Goal: Task Accomplishment & Management: Manage account settings

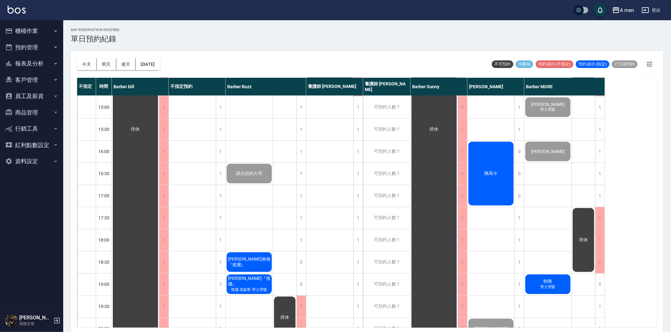
scroll to position [175, 0]
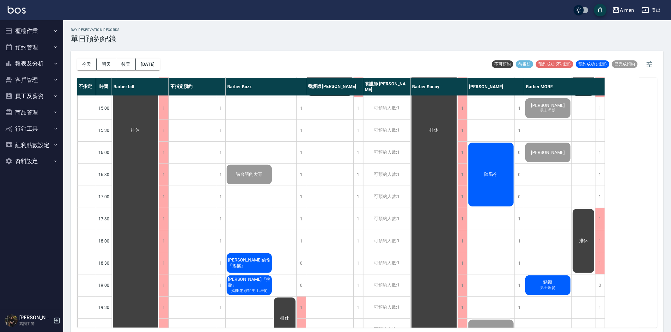
click at [159, 192] on div "陳禹今" at bounding box center [135, 130] width 47 height 420
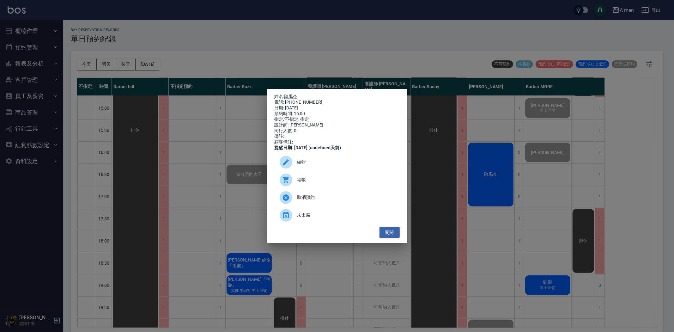
click at [343, 188] on div "結帳" at bounding box center [337, 180] width 125 height 18
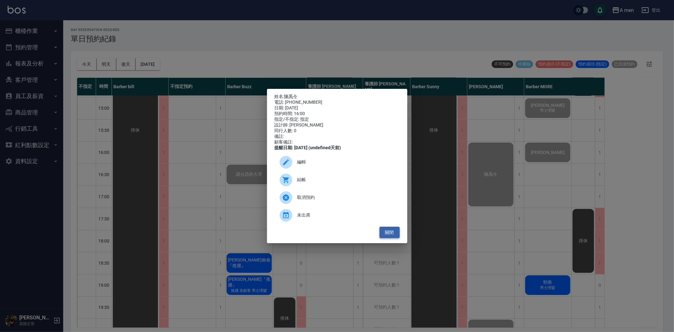
click at [390, 235] on button "關閉" at bounding box center [390, 233] width 20 height 12
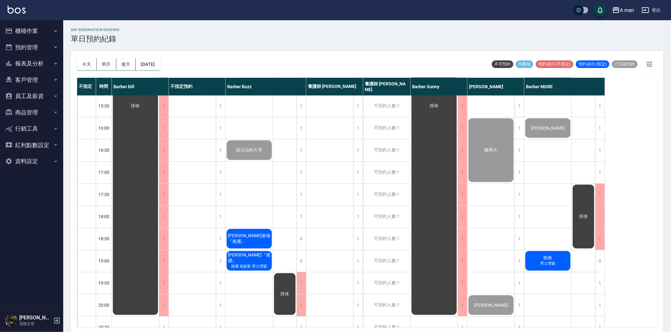
scroll to position [210, 0]
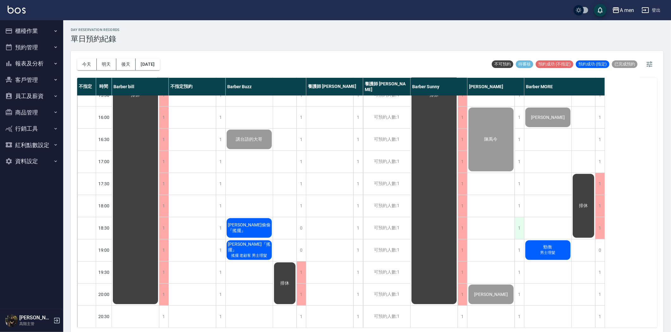
click at [518, 232] on div "1" at bounding box center [518, 228] width 9 height 22
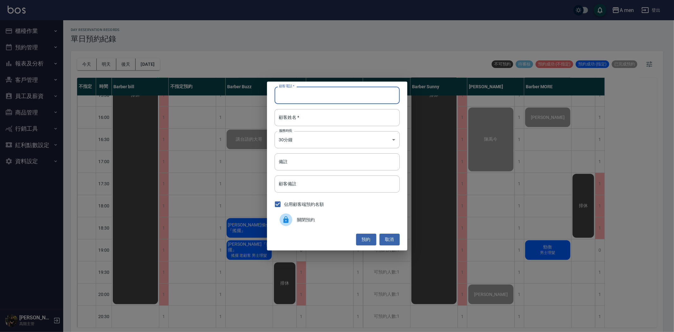
click at [356, 95] on input "顧客電話   *" at bounding box center [337, 95] width 125 height 17
type input "0932384959"
click at [373, 122] on input "顧客姓名   *" at bounding box center [337, 117] width 125 height 17
type input "5"
type input "鍾先生"
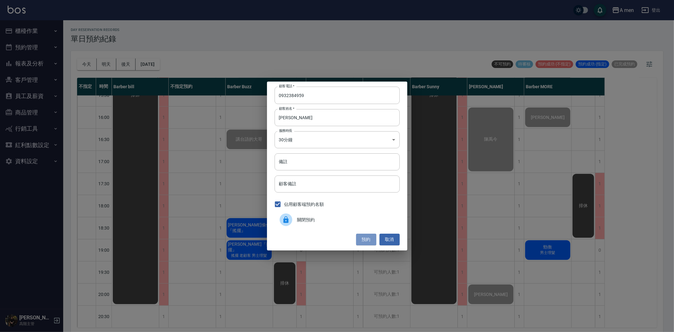
click at [365, 241] on button "預約" at bounding box center [366, 240] width 20 height 12
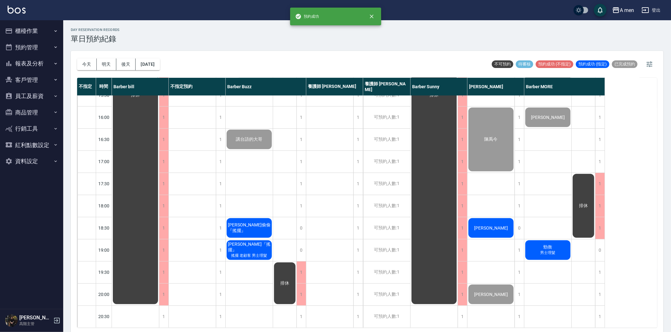
click at [159, 222] on div "[PERSON_NAME]" at bounding box center [135, 95] width 47 height 420
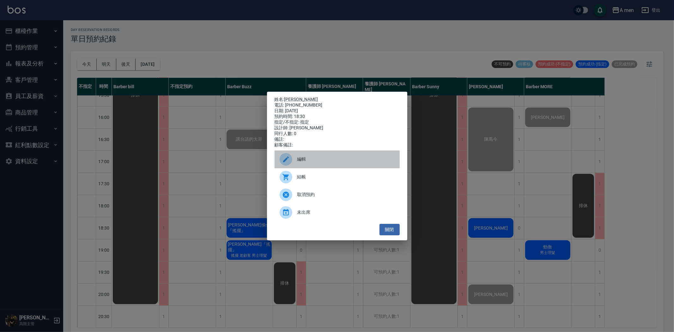
click at [333, 168] on div "編輯" at bounding box center [337, 159] width 125 height 18
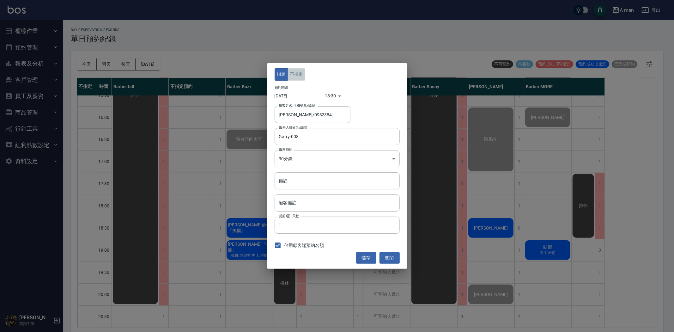
click at [299, 72] on button "不指定" at bounding box center [297, 74] width 18 height 12
click at [368, 255] on button "儲存" at bounding box center [366, 258] width 20 height 12
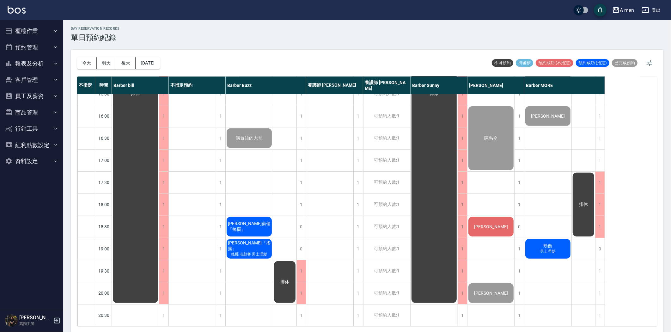
scroll to position [2, 0]
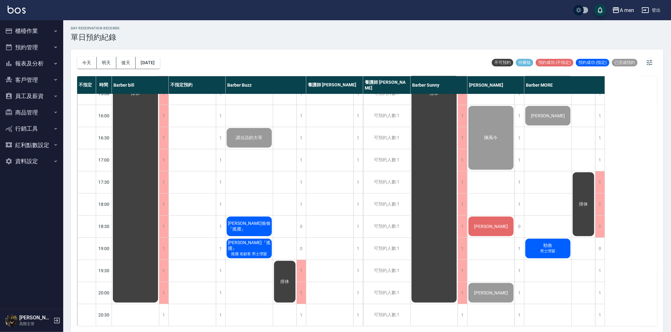
click at [141, 96] on span "勁衡" at bounding box center [135, 94] width 11 height 6
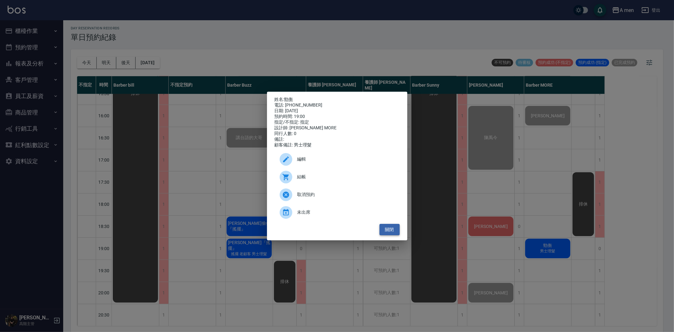
click at [399, 229] on button "關閉" at bounding box center [390, 230] width 20 height 12
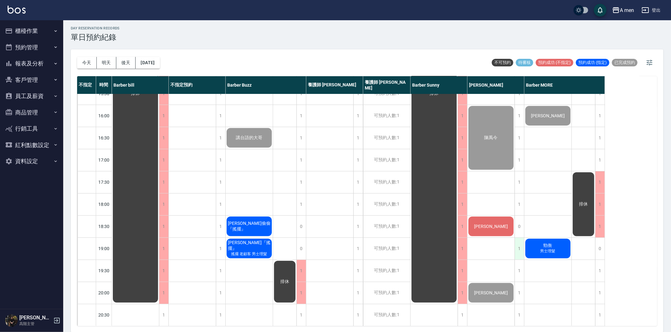
click at [520, 246] on div "1" at bounding box center [518, 249] width 9 height 22
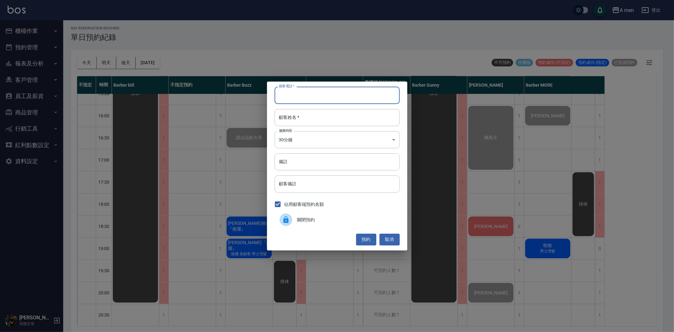
click at [320, 93] on input "顧客電話   *" at bounding box center [337, 95] width 125 height 17
type input "0961073081"
click at [321, 120] on input "顧客姓名   *" at bounding box center [337, 117] width 125 height 17
type input "陳小姐"
click at [362, 239] on button "預約" at bounding box center [366, 240] width 20 height 12
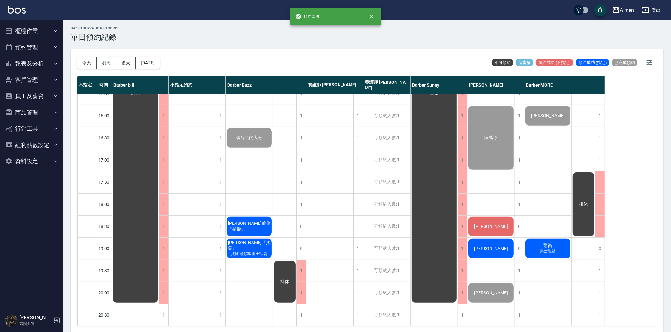
click at [159, 247] on div "[PERSON_NAME]" at bounding box center [135, 94] width 47 height 420
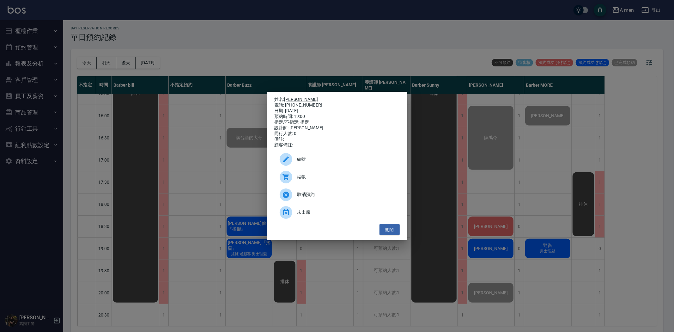
drag, startPoint x: 310, startPoint y: 162, endPoint x: 305, endPoint y: 147, distance: 15.9
click at [310, 162] on span "編輯" at bounding box center [345, 159] width 97 height 7
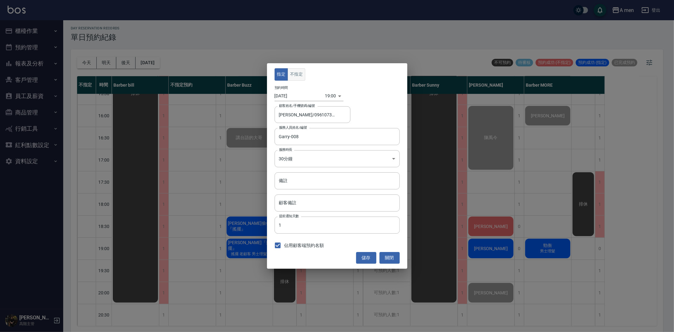
click at [293, 75] on button "不指定" at bounding box center [297, 74] width 18 height 12
click at [372, 256] on button "儲存" at bounding box center [366, 258] width 20 height 12
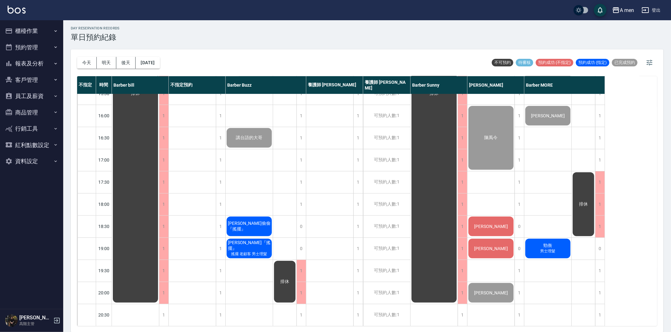
click at [159, 159] on div "陳禹今" at bounding box center [135, 94] width 47 height 420
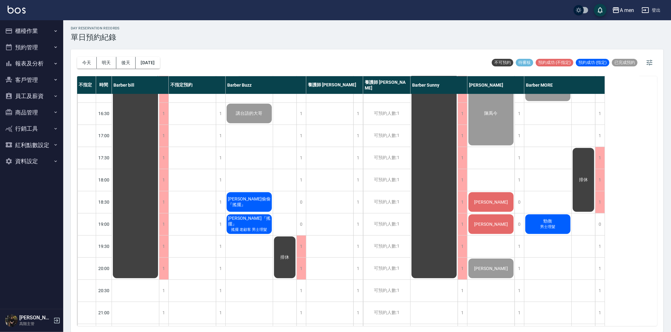
scroll to position [246, 0]
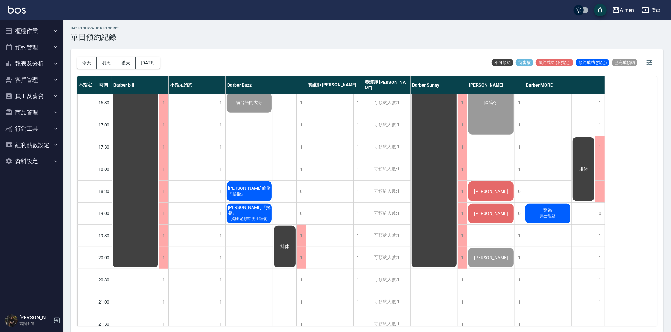
click at [141, 61] on span "[PERSON_NAME]偷偷『搖擺』" at bounding box center [135, 59] width 11 height 6
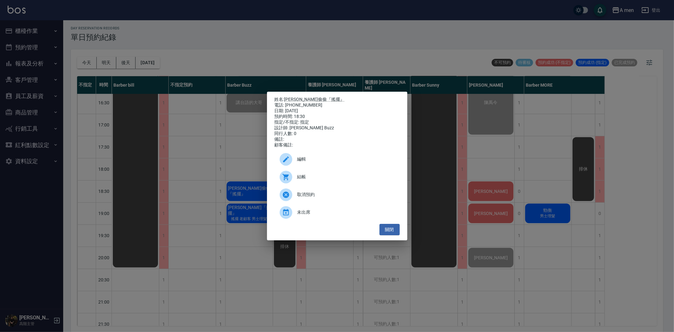
click at [296, 183] on div at bounding box center [289, 177] width 18 height 13
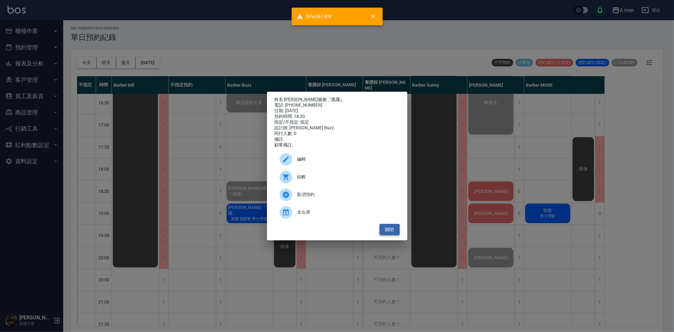
click at [394, 235] on button "關閉" at bounding box center [390, 230] width 20 height 12
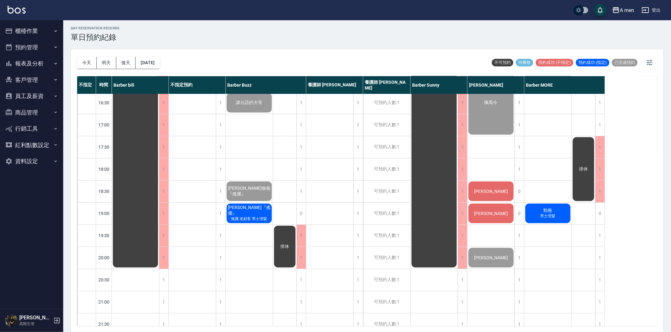
click at [141, 61] on span "[PERSON_NAME]『搖擺』" at bounding box center [135, 59] width 11 height 6
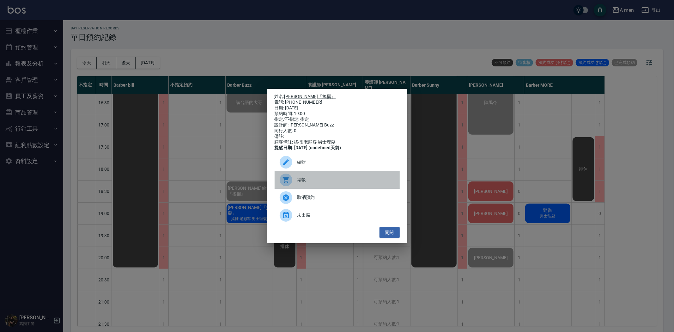
click at [305, 183] on span "結帳" at bounding box center [345, 179] width 97 height 7
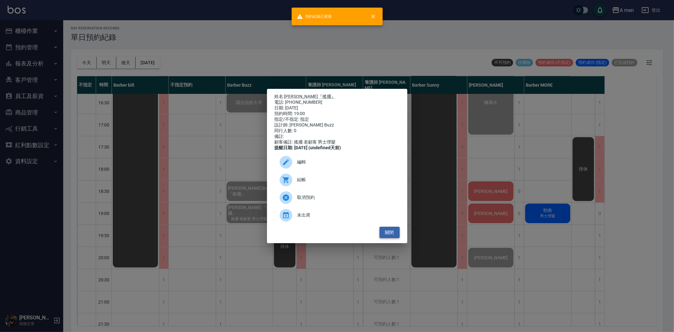
click at [392, 238] on button "關閉" at bounding box center [390, 233] width 20 height 12
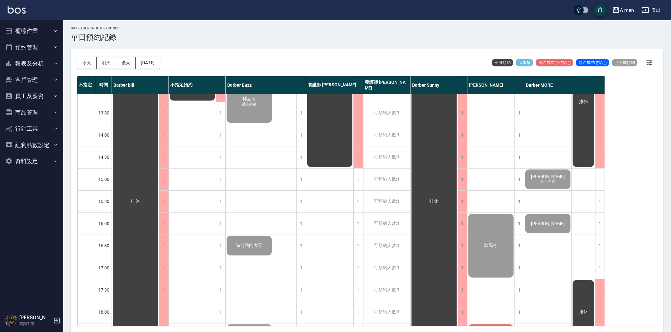
scroll to position [175, 0]
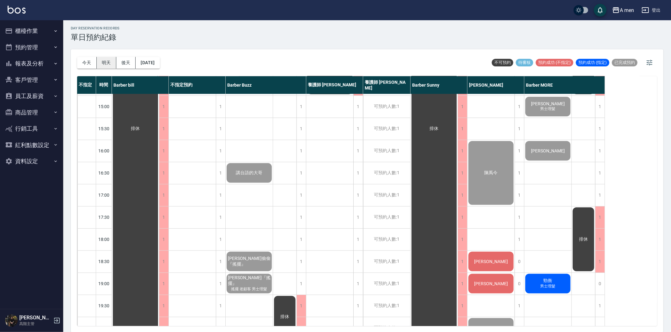
click at [109, 62] on button "明天" at bounding box center [107, 63] width 20 height 12
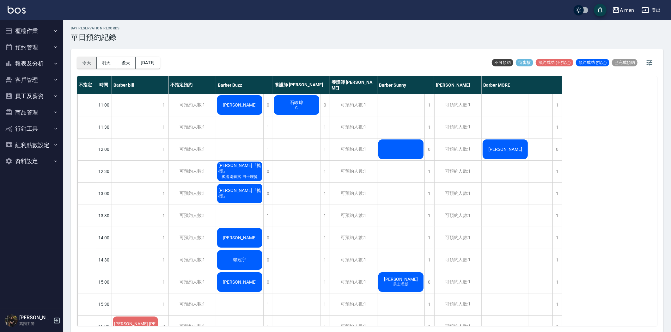
click at [88, 62] on button "今天" at bounding box center [87, 63] width 20 height 12
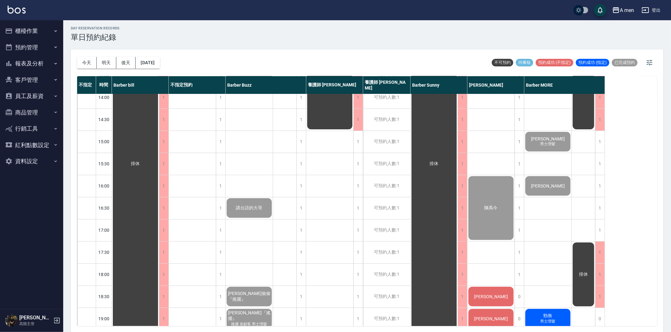
scroll to position [281, 0]
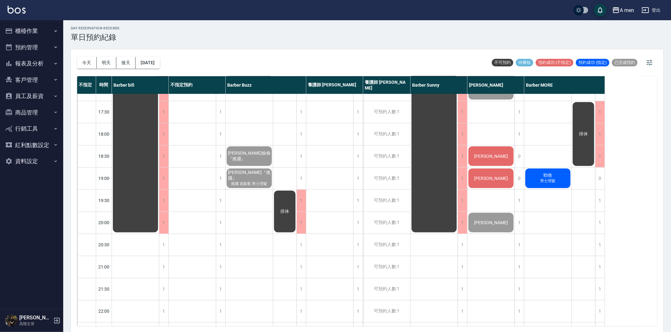
click at [159, 175] on div "[PERSON_NAME]" at bounding box center [135, 24] width 47 height 420
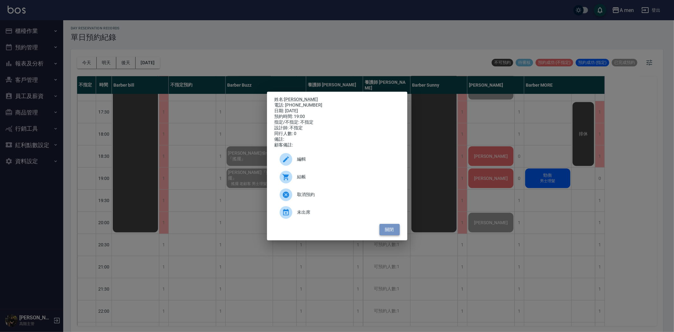
click at [390, 231] on button "關閉" at bounding box center [390, 230] width 20 height 12
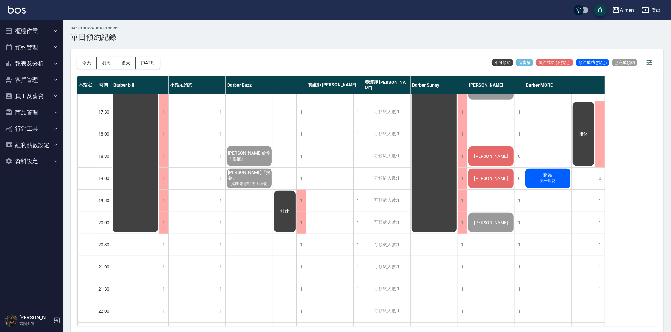
click at [141, 26] on span "勁衡" at bounding box center [135, 24] width 11 height 6
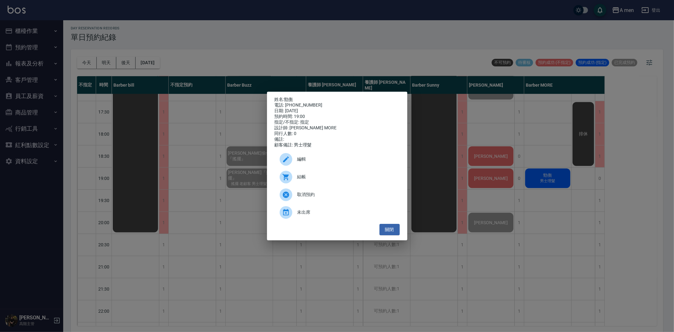
click at [301, 162] on span "編輯" at bounding box center [345, 159] width 97 height 7
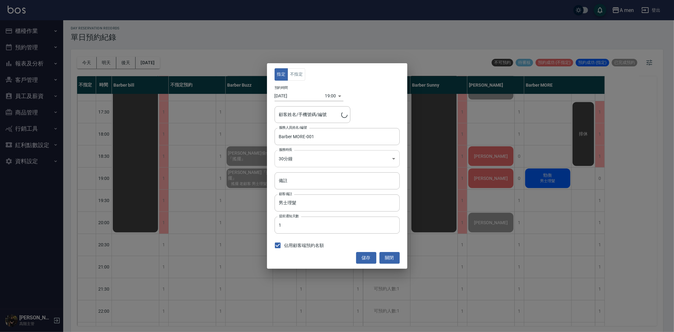
type input "勁衡/0931376665"
click at [389, 254] on button "關閉" at bounding box center [390, 258] width 20 height 12
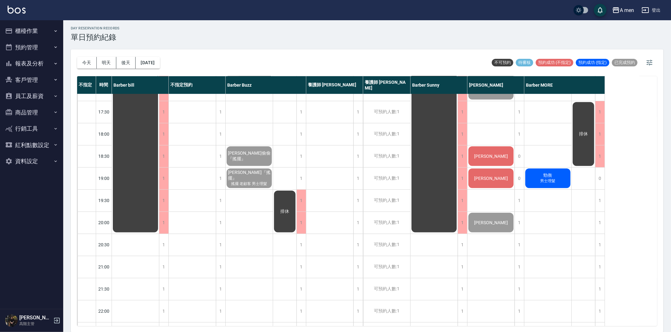
click at [159, 178] on div "勁衡 男士理髮" at bounding box center [135, 24] width 47 height 420
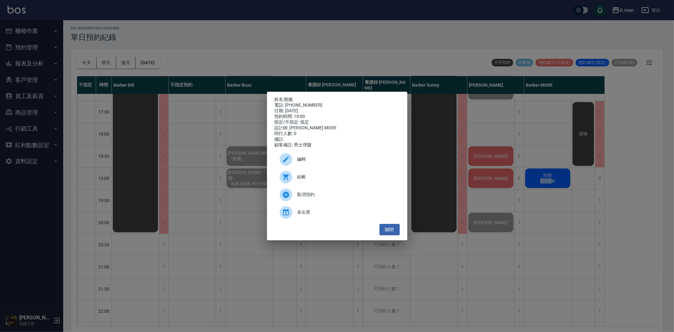
click at [292, 179] on div at bounding box center [289, 177] width 18 height 13
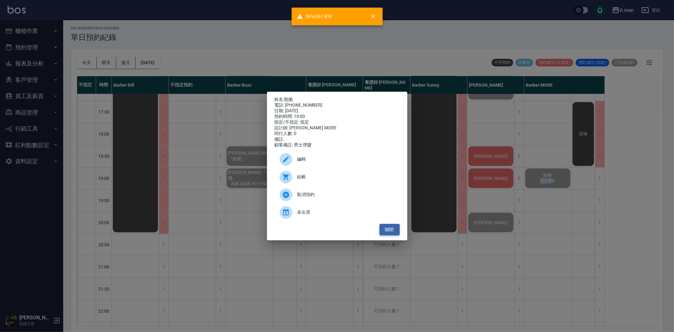
click at [390, 235] on button "關閉" at bounding box center [390, 230] width 20 height 12
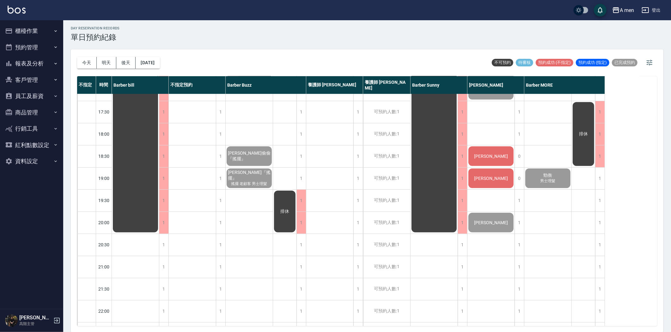
click at [141, 26] on span "[PERSON_NAME]" at bounding box center [135, 24] width 11 height 6
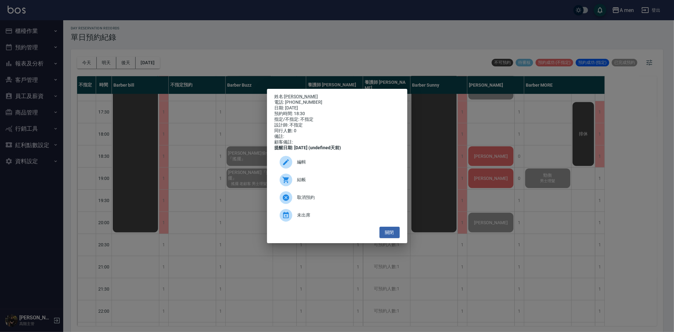
click at [293, 186] on div at bounding box center [289, 179] width 18 height 13
click at [388, 233] on button "關閉" at bounding box center [390, 233] width 20 height 12
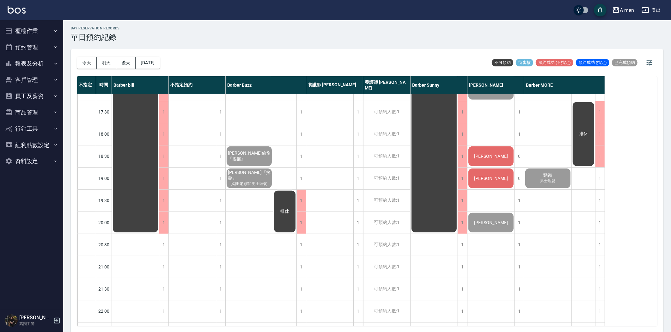
click at [159, 159] on div "[PERSON_NAME]" at bounding box center [135, 24] width 47 height 420
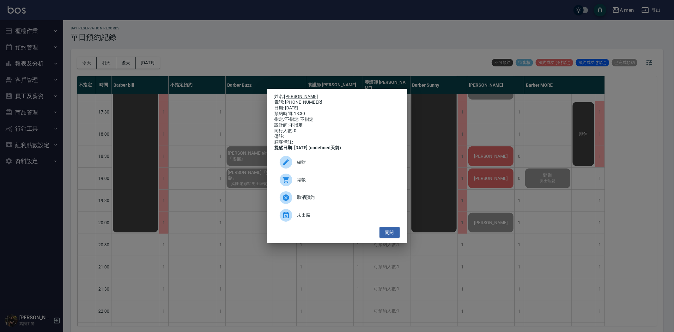
click at [305, 183] on span "結帳" at bounding box center [345, 179] width 97 height 7
click at [386, 238] on button "關閉" at bounding box center [390, 233] width 20 height 12
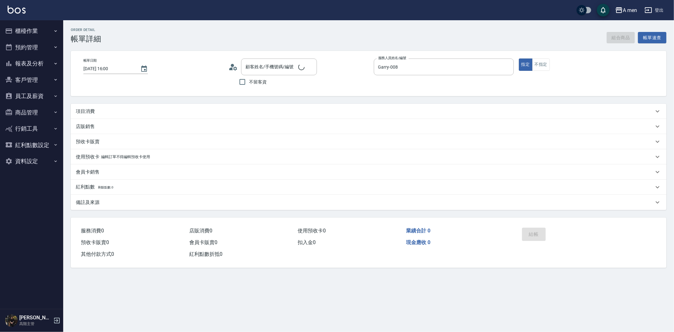
type input "[DATE] 16:00"
type input "Garry-008"
type input "陳禹今/0911626263/null"
click at [192, 109] on div "項目消費" at bounding box center [365, 111] width 578 height 7
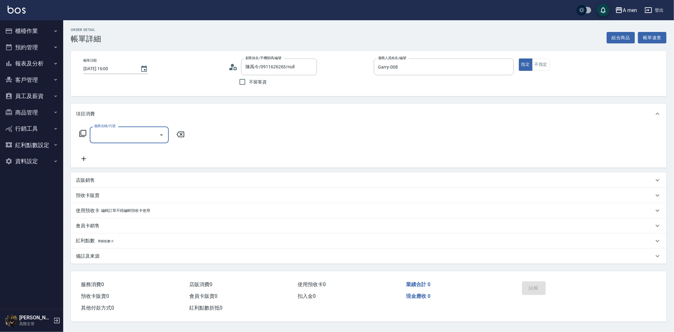
click at [79, 134] on icon at bounding box center [82, 133] width 7 height 7
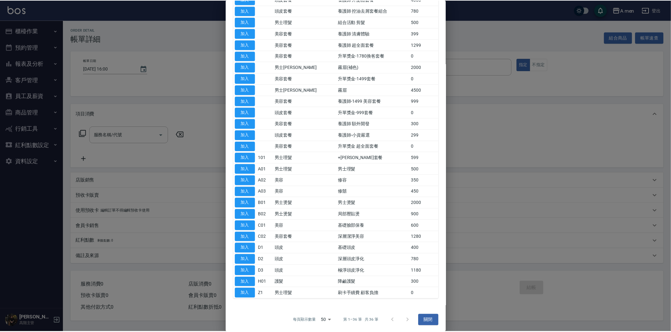
scroll to position [179, 0]
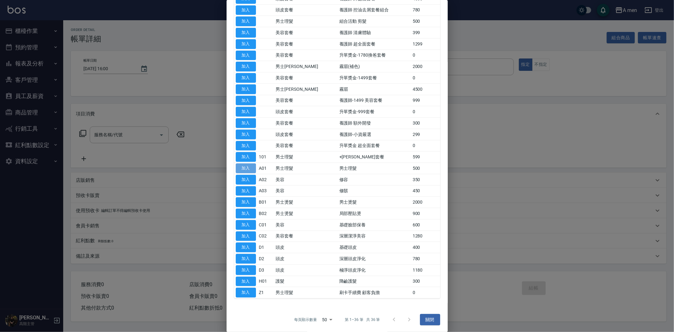
click at [248, 167] on button "加入" at bounding box center [246, 168] width 20 height 10
type input "男士理髮(A01)"
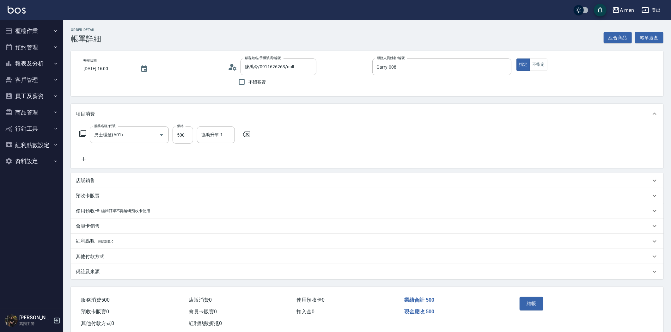
click at [82, 158] on icon at bounding box center [84, 159] width 16 height 8
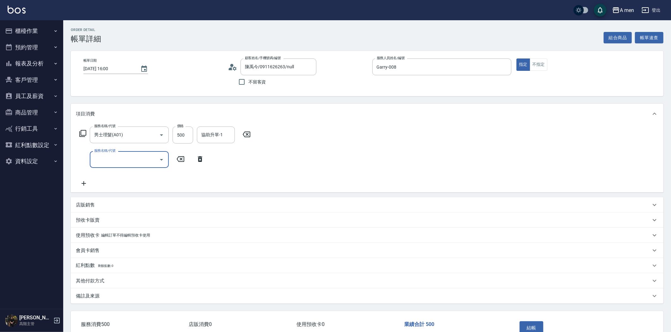
click at [160, 160] on icon "Open" at bounding box center [162, 160] width 8 height 8
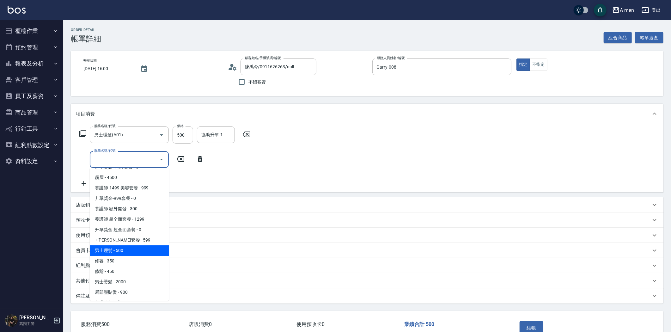
scroll to position [210, 0]
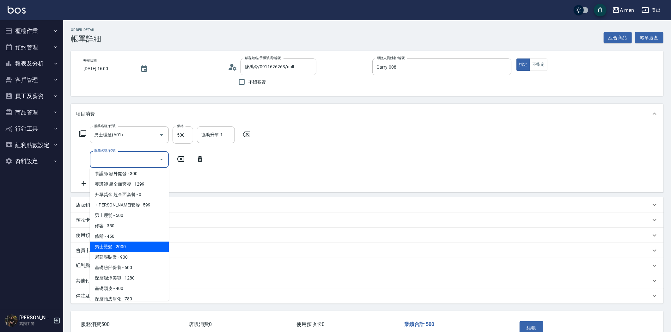
click at [133, 246] on span "男士燙髮 - 2000" at bounding box center [129, 246] width 79 height 10
type input "男士燙髮(B01)"
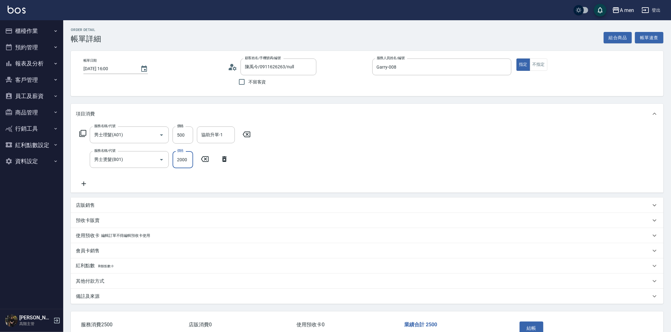
click at [185, 162] on input "2000" at bounding box center [183, 159] width 21 height 17
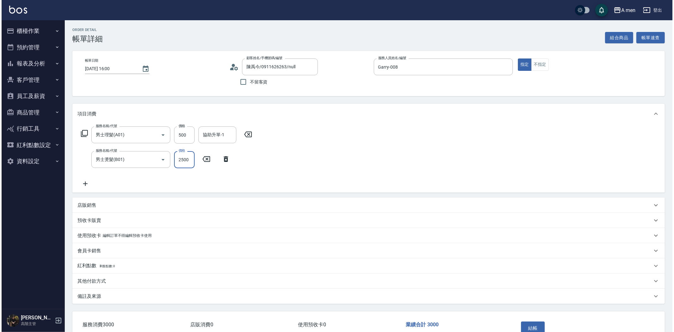
scroll to position [35, 0]
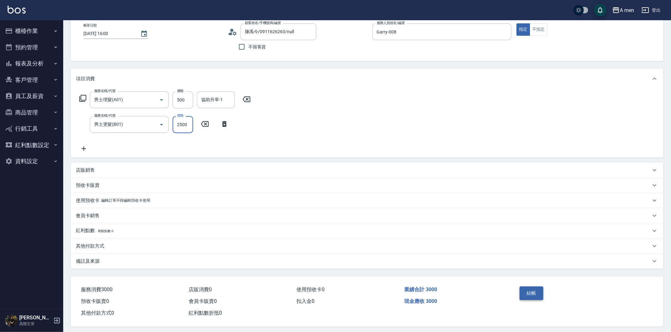
type input "2500"
click at [521, 298] on button "結帳" at bounding box center [532, 292] width 24 height 13
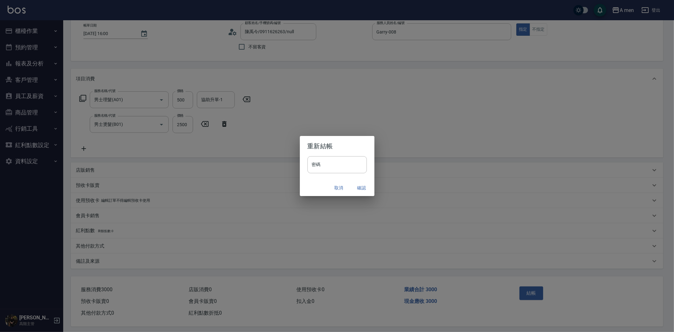
click at [356, 184] on button "確認" at bounding box center [362, 188] width 20 height 12
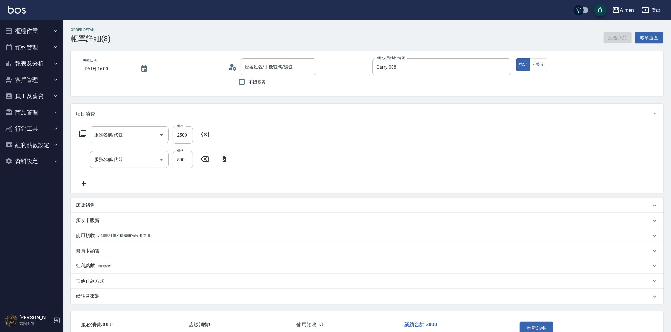
type input "陳禹今/0911626263/null"
type input "男士燙髮(B01)"
type input "男士理髮(A01)"
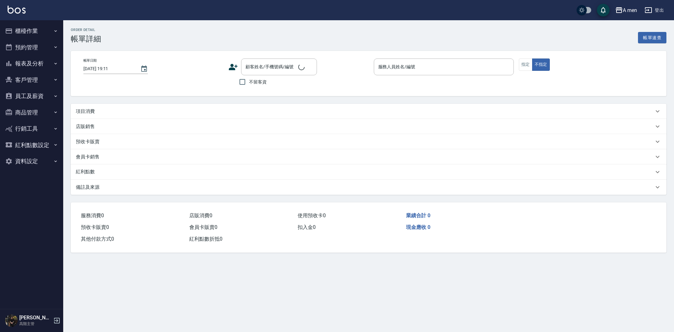
type input "[DATE] 18:30"
type input "Barber Buzz-004"
click at [276, 106] on div "項目消費" at bounding box center [369, 111] width 596 height 15
type input "Marco偷偷『搖擺』/0933902072/null"
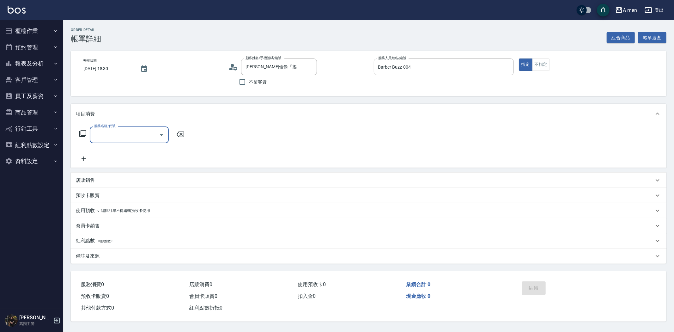
click at [134, 138] on input "服務名稱/代號" at bounding box center [125, 134] width 64 height 11
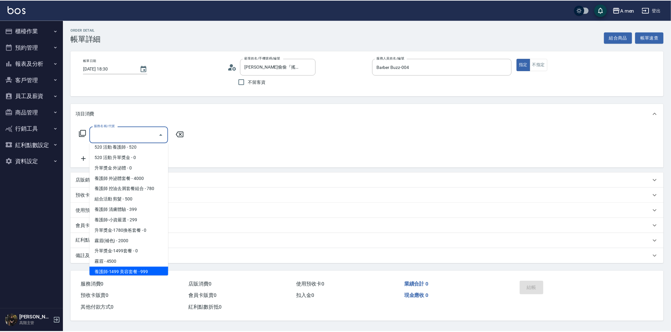
scroll to position [140, 0]
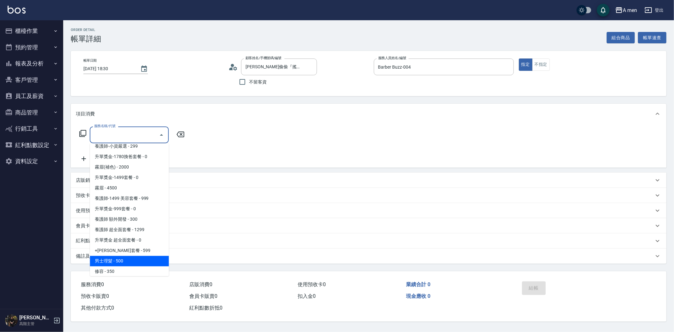
click at [121, 258] on span "男士理髮 - 500" at bounding box center [129, 261] width 79 height 10
type input "男士理髮(A01)"
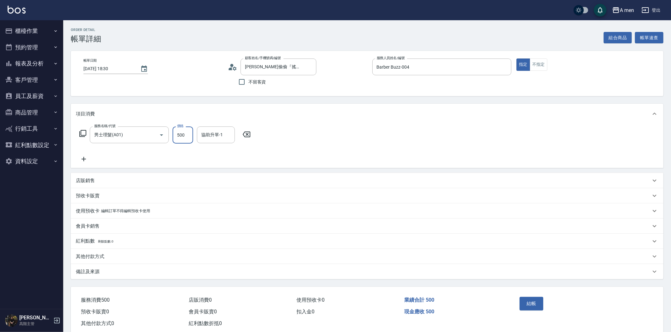
click at [185, 133] on input "500" at bounding box center [183, 134] width 21 height 17
type input "700"
click at [530, 307] on button "結帳" at bounding box center [532, 303] width 24 height 13
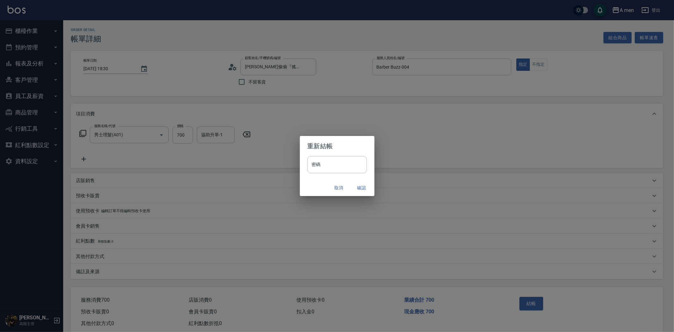
click at [359, 185] on button "確認" at bounding box center [362, 188] width 20 height 12
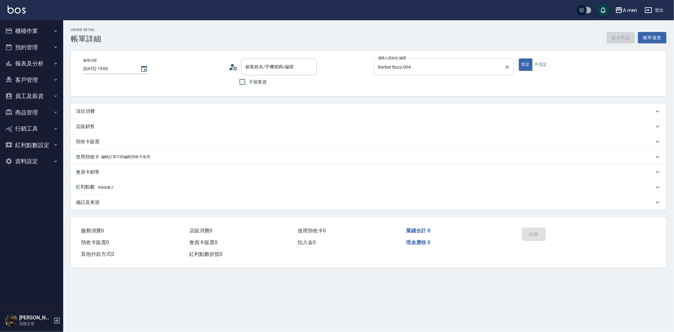
type input "[DATE] 19:00"
type input "Barber Buzz-004"
type input "徐于凱『搖擺』/0972896657/null"
click at [261, 107] on div "項目消費" at bounding box center [369, 111] width 596 height 15
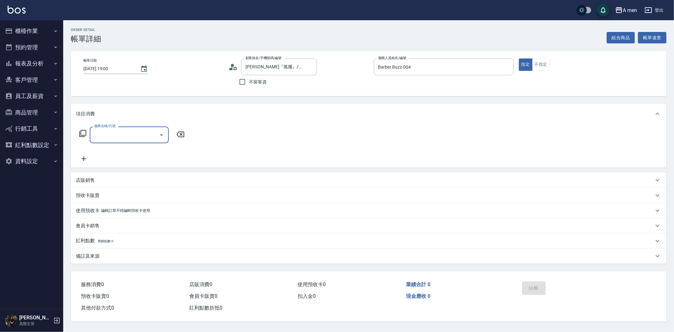
click at [134, 136] on input "服務名稱/代號" at bounding box center [125, 134] width 64 height 11
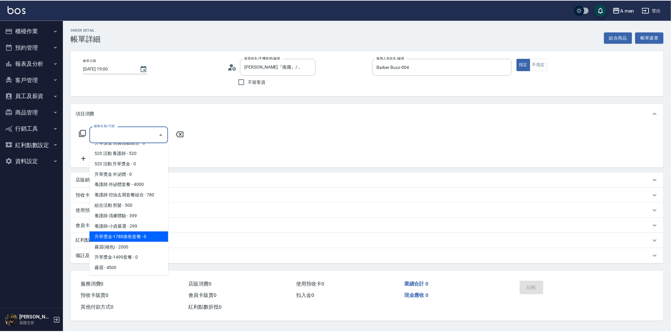
scroll to position [140, 0]
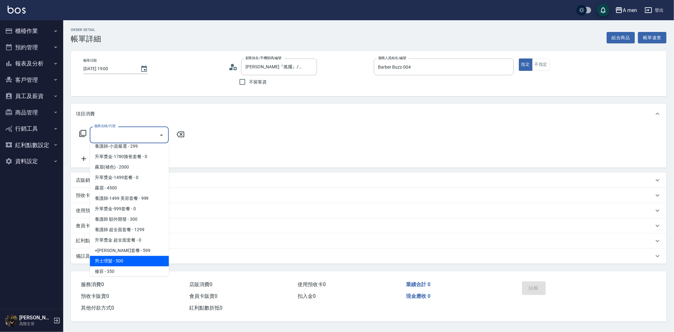
click at [132, 257] on span "男士理髮 - 500" at bounding box center [129, 261] width 79 height 10
type input "男士理髮(A01)"
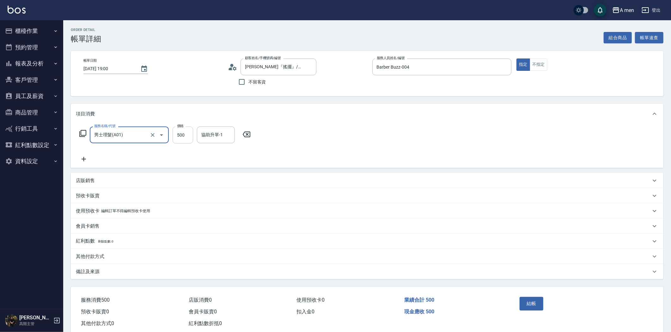
click at [185, 135] on input "500" at bounding box center [183, 134] width 21 height 17
type input "700"
click at [529, 303] on button "結帳" at bounding box center [532, 303] width 24 height 13
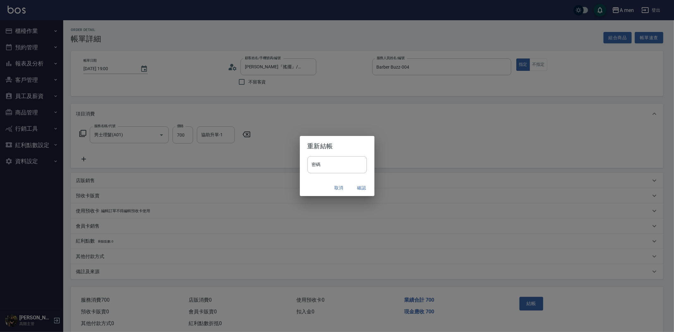
click at [355, 188] on button "確認" at bounding box center [362, 188] width 20 height 12
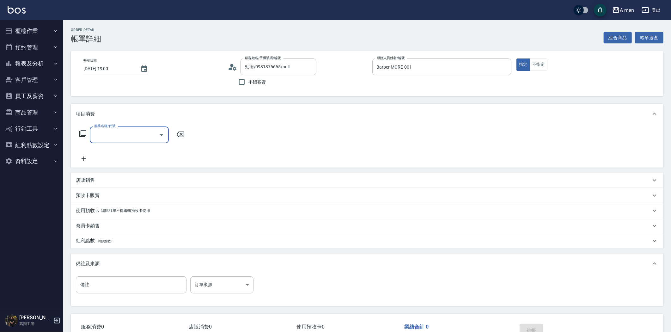
click at [133, 138] on input "服務名稱/代號" at bounding box center [125, 134] width 64 height 11
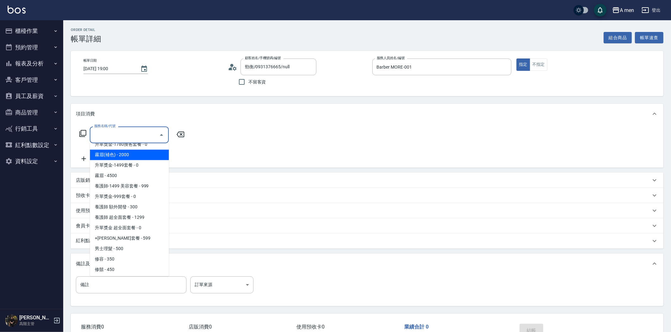
scroll to position [246, 0]
click at [135, 153] on span "男士理髮 - 500" at bounding box center [129, 155] width 79 height 10
type input "男士理髮(A01)"
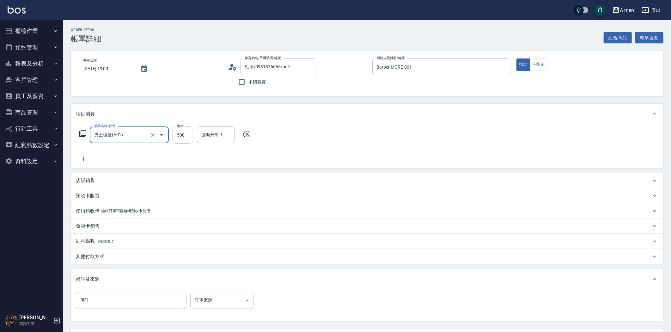
click at [627, 31] on div "Order detail 帳單詳細 組合商品 帳單速查" at bounding box center [367, 35] width 593 height 15
click at [621, 36] on button "組合商品" at bounding box center [618, 38] width 28 height 12
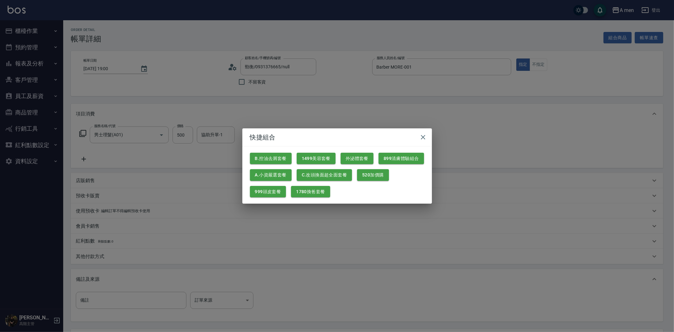
click at [559, 106] on div "快捷組合 B.控油去屑套餐 1499美容套餐 外泌體套餐 899清膚體驗組合 A.小資嚴選套餐 C.改頭換面超全面套餐 520加價購 999頭皮套餐 1780…" at bounding box center [337, 166] width 674 height 332
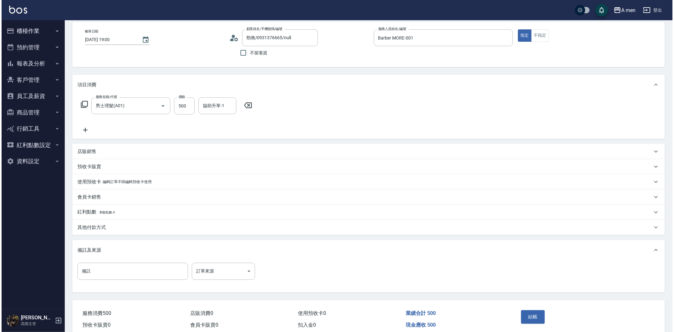
scroll to position [57, 0]
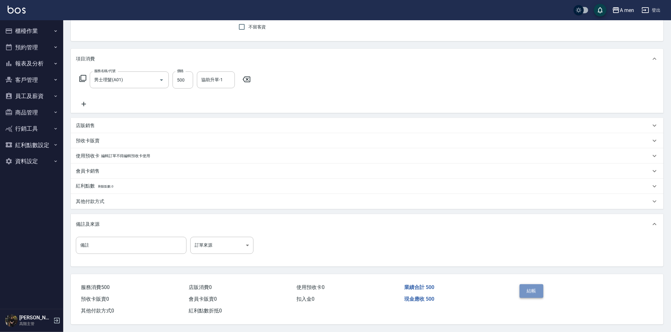
click at [525, 290] on button "結帳" at bounding box center [532, 290] width 24 height 13
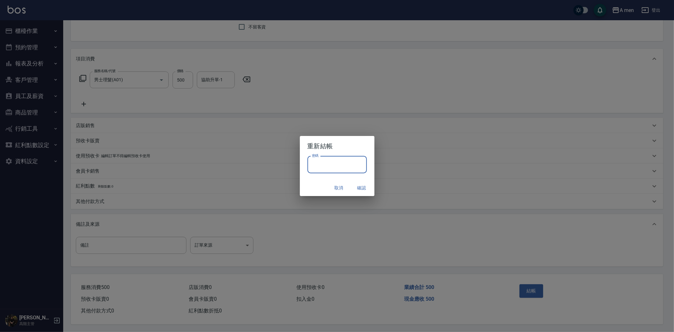
click at [340, 167] on input "密碼" at bounding box center [336, 164] width 59 height 17
type input "****"
click at [365, 185] on button "確認" at bounding box center [362, 188] width 20 height 12
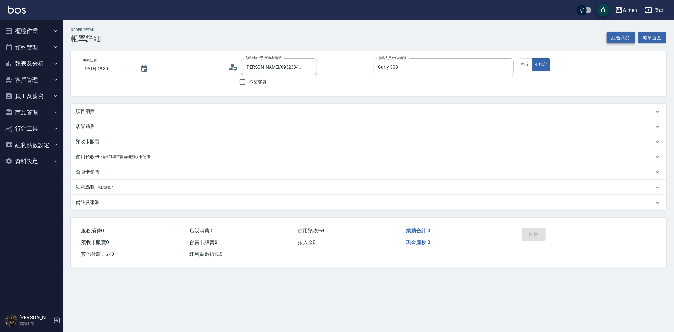
click at [623, 39] on button "組合商品" at bounding box center [621, 38] width 28 height 12
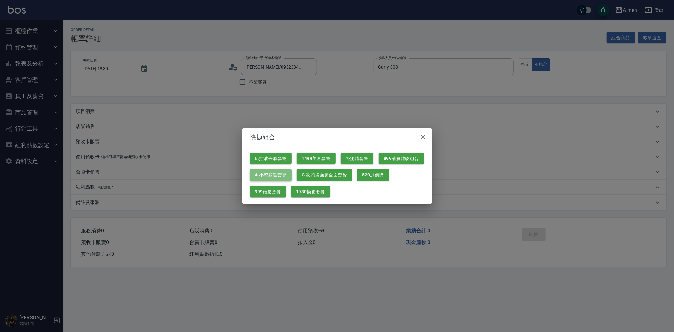
click at [277, 175] on button "A.小資嚴選套餐" at bounding box center [271, 175] width 42 height 12
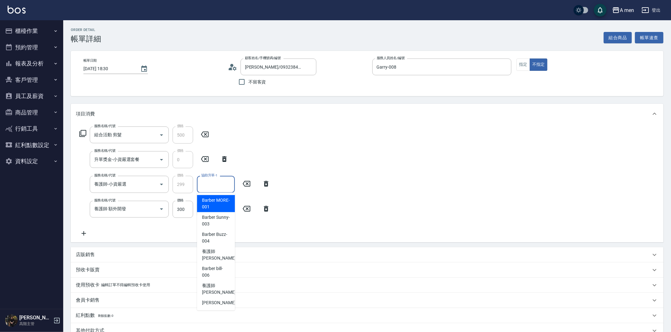
click at [228, 186] on input "協助升單-1" at bounding box center [216, 184] width 32 height 11
click at [216, 260] on span "養護師 [PERSON_NAME] -005" at bounding box center [223, 254] width 42 height 13
type input "養護師 [PERSON_NAME]-005"
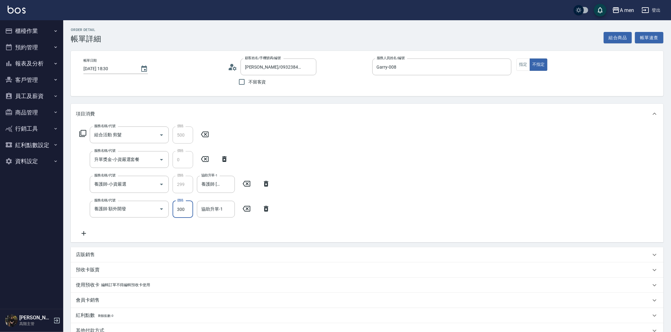
click at [177, 211] on input "300" at bounding box center [183, 209] width 21 height 17
type input "200"
click at [216, 203] on div "協助升單-1 協助升單-1" at bounding box center [216, 209] width 38 height 17
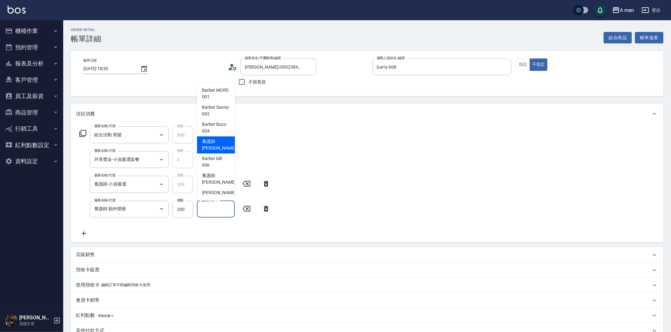
click at [222, 143] on span "養護師 小蔡 -005" at bounding box center [223, 144] width 42 height 13
type input "養護師 小蔡-005"
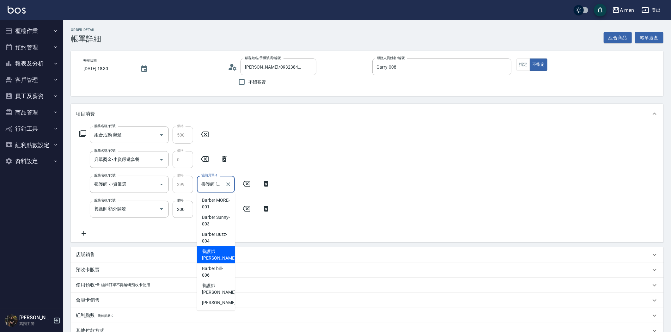
click at [212, 184] on input "養護師 小蔡-005" at bounding box center [211, 184] width 23 height 11
click at [213, 255] on span "養護師 小蔡 -005" at bounding box center [223, 254] width 42 height 13
click at [219, 207] on input "養護師 小蔡-005" at bounding box center [211, 209] width 23 height 11
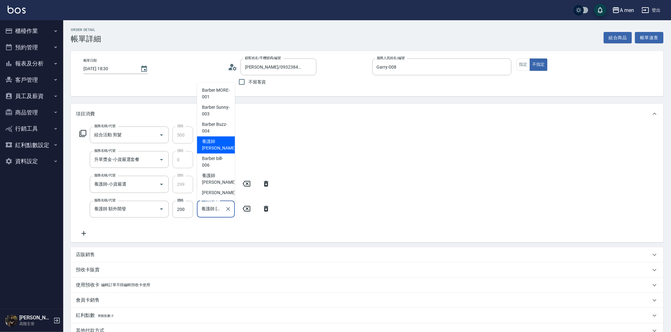
click at [216, 140] on span "養護師 小蔡 -005" at bounding box center [223, 144] width 42 height 13
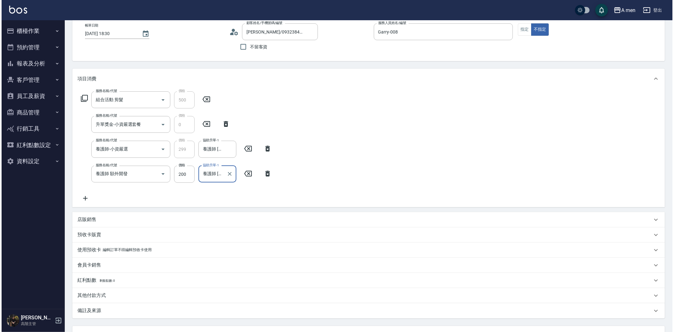
scroll to position [89, 0]
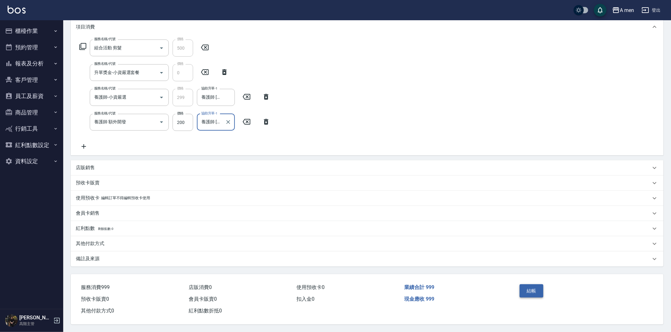
click at [524, 292] on button "結帳" at bounding box center [532, 290] width 24 height 13
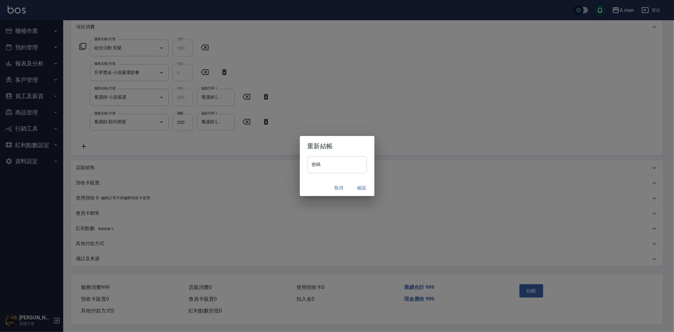
click at [348, 160] on input "密碼" at bounding box center [336, 164] width 59 height 17
type input "****"
click at [363, 188] on button "確認" at bounding box center [362, 188] width 20 height 12
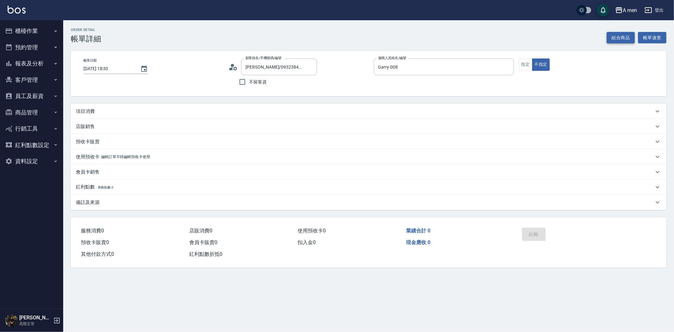
click at [627, 36] on button "組合商品" at bounding box center [621, 38] width 28 height 12
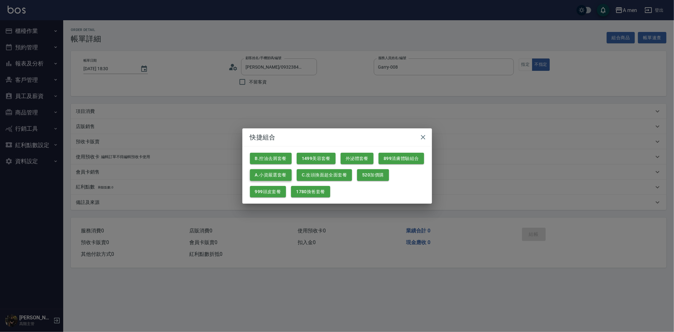
click at [268, 179] on button "A.小資嚴選套餐" at bounding box center [271, 175] width 42 height 12
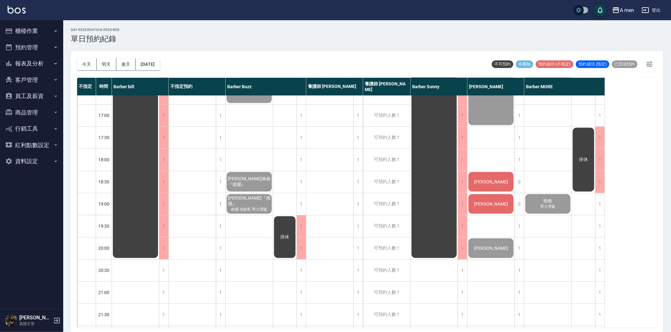
scroll to position [256, 0]
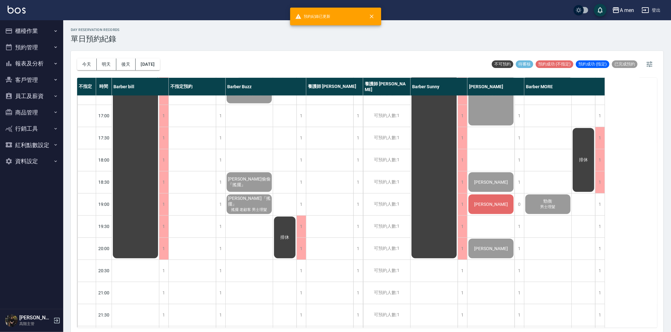
click at [159, 206] on div "[PERSON_NAME]" at bounding box center [135, 49] width 47 height 420
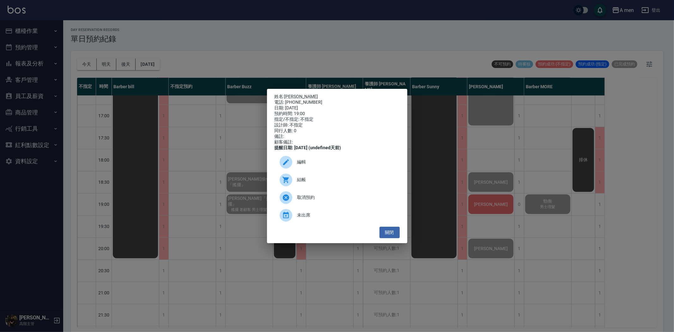
click at [299, 183] on span "結帳" at bounding box center [345, 179] width 97 height 7
click at [387, 237] on button "關閉" at bounding box center [390, 233] width 20 height 12
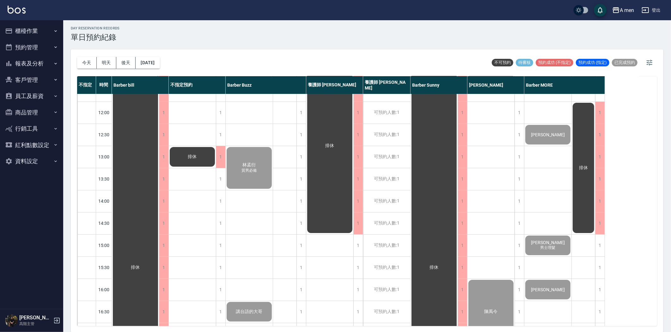
scroll to position [35, 0]
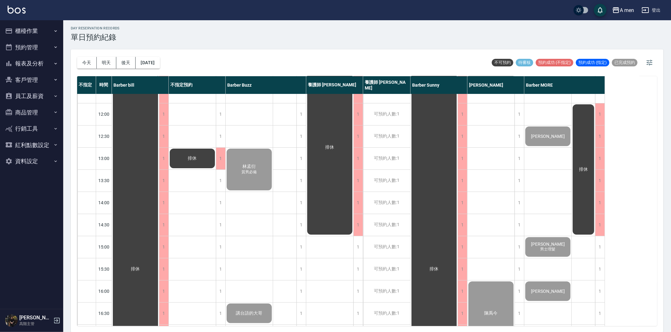
click at [159, 140] on div "[PERSON_NAME]" at bounding box center [135, 269] width 47 height 420
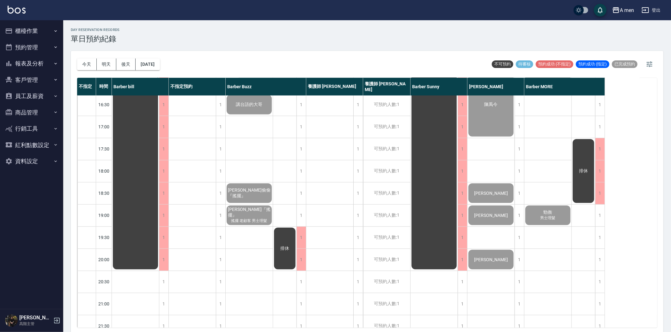
scroll to position [140, 0]
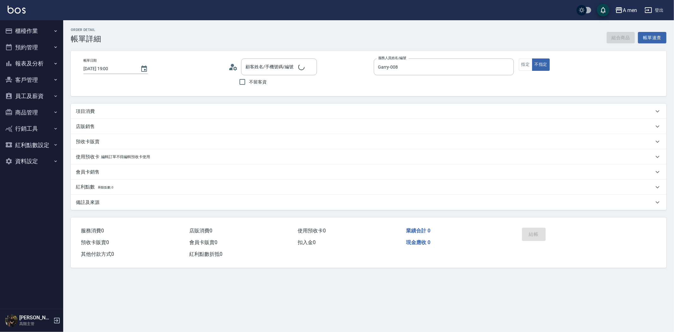
type input "2025/08/14 19:00"
type input "Garry-008"
type input "陳小姐/0961073081/null"
click at [135, 107] on div "項目消費" at bounding box center [369, 111] width 596 height 15
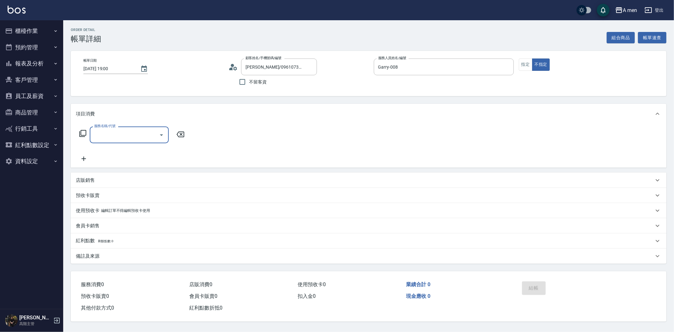
click at [106, 135] on input "服務名稱/代號" at bounding box center [125, 134] width 64 height 11
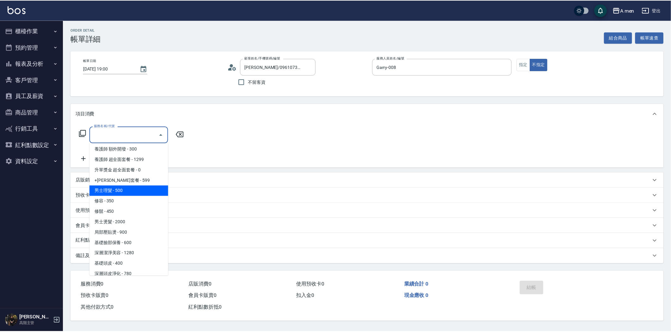
scroll to position [247, 0]
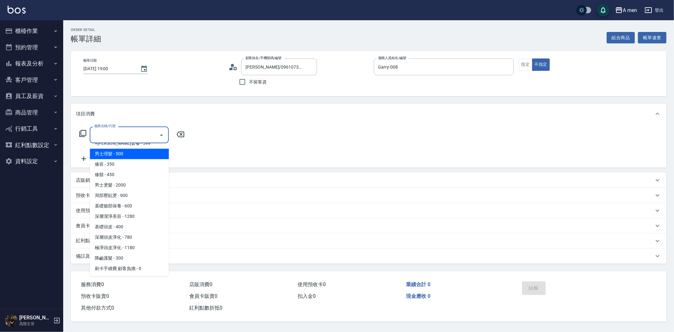
click at [126, 155] on span "男士理髮 - 500" at bounding box center [129, 154] width 79 height 10
type input "男士理髮(A01)"
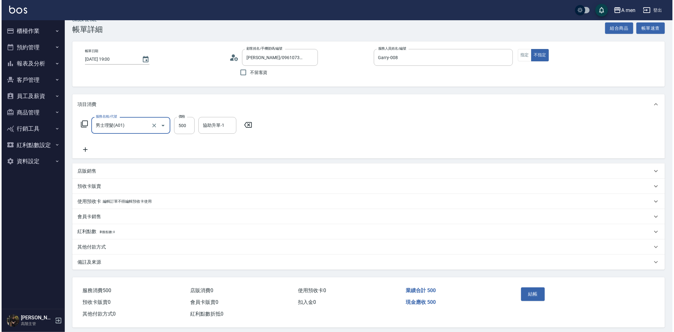
scroll to position [15, 0]
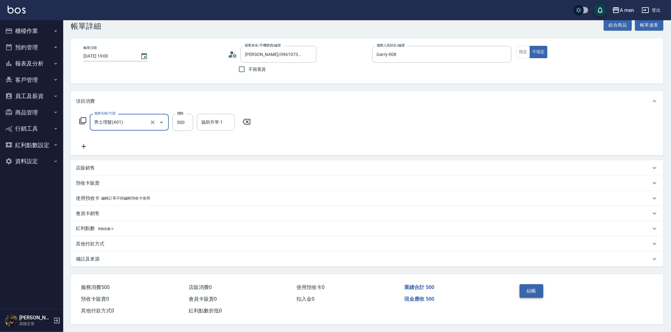
click at [528, 288] on button "結帳" at bounding box center [532, 290] width 24 height 13
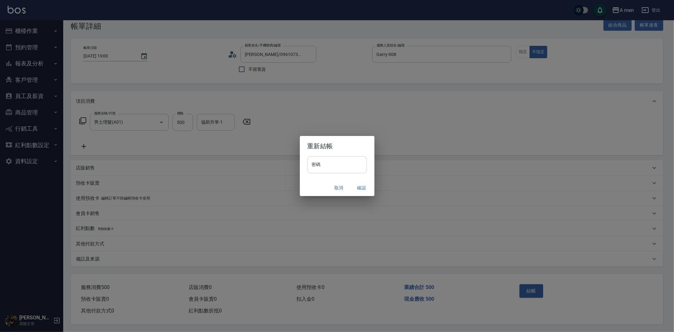
click at [360, 168] on input "密碼" at bounding box center [336, 164] width 59 height 17
type input "****"
click at [360, 187] on button "確認" at bounding box center [362, 188] width 20 height 12
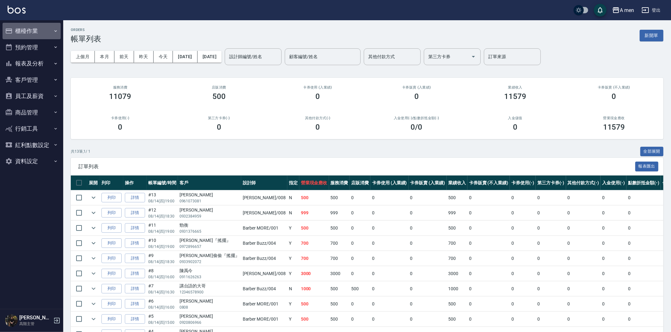
click at [54, 31] on icon "button" at bounding box center [55, 30] width 5 height 5
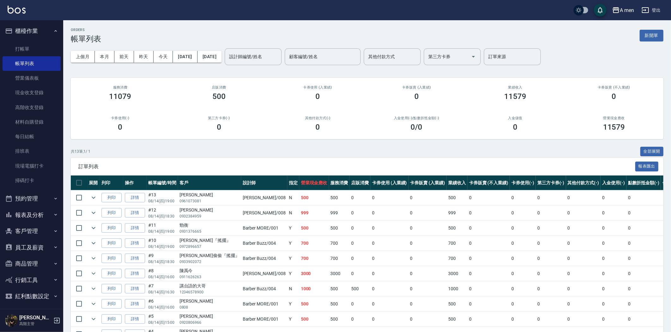
click at [39, 201] on button "預約管理" at bounding box center [32, 198] width 58 height 16
click at [39, 132] on link "每日結帳" at bounding box center [32, 136] width 58 height 15
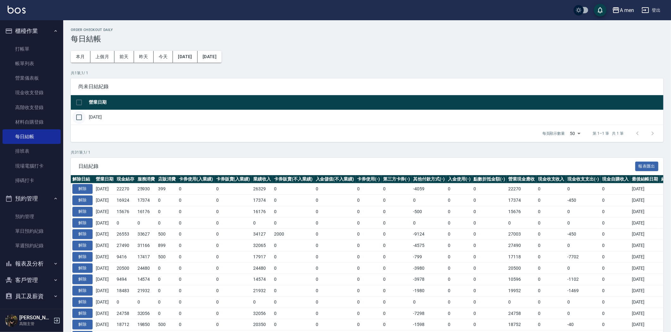
click at [76, 115] on input "checkbox" at bounding box center [78, 117] width 13 height 13
checkbox input "true"
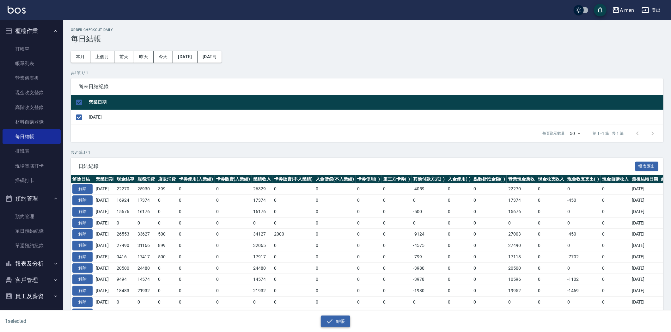
click at [346, 320] on button "結帳" at bounding box center [335, 321] width 29 height 12
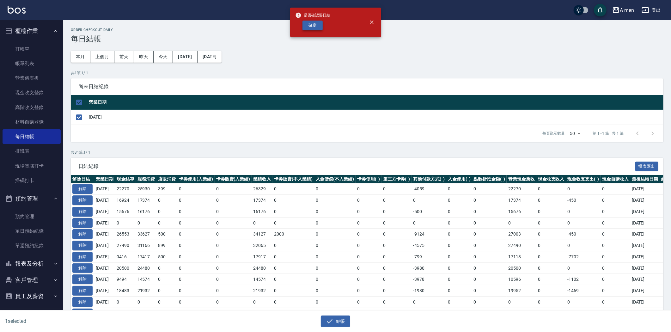
click at [318, 28] on button "確定" at bounding box center [312, 26] width 20 height 10
checkbox input "false"
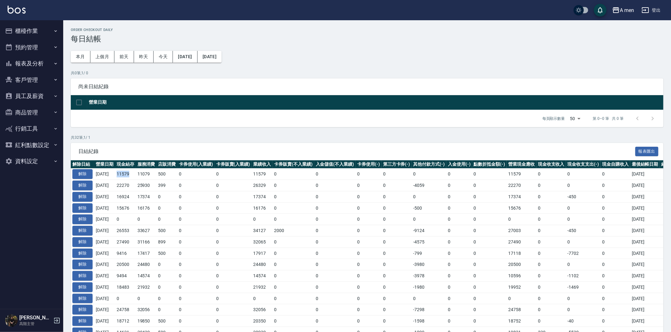
drag, startPoint x: 136, startPoint y: 175, endPoint x: 120, endPoint y: 175, distance: 15.8
click at [120, 175] on td "11579" at bounding box center [125, 173] width 21 height 11
click at [207, 134] on div "Order checkout daily 每日結帳 本月 上個月 前天 昨天 今天 [DATE] [DATE] 共 0 筆, 1 / 0 尚未日結紀錄 營業日…" at bounding box center [367, 291] width 608 height 543
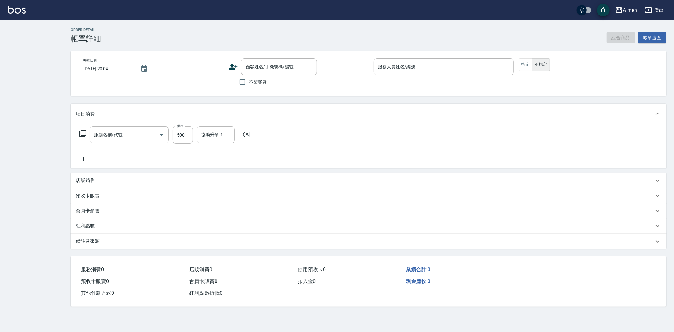
type input "[DATE] 12:30"
type input "Barber MORE-001"
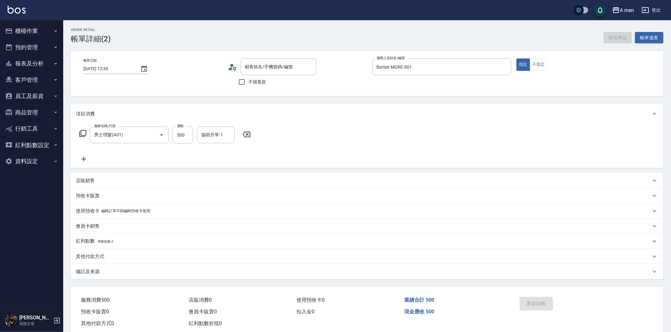
type input "男士理髮(A01)"
type input "Eric Yang/0975317950/null"
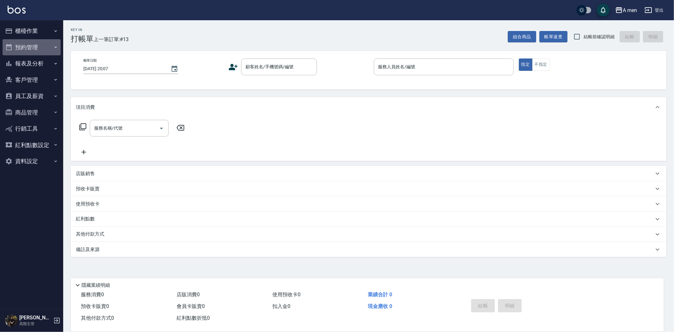
click at [37, 49] on button "預約管理" at bounding box center [32, 47] width 58 height 16
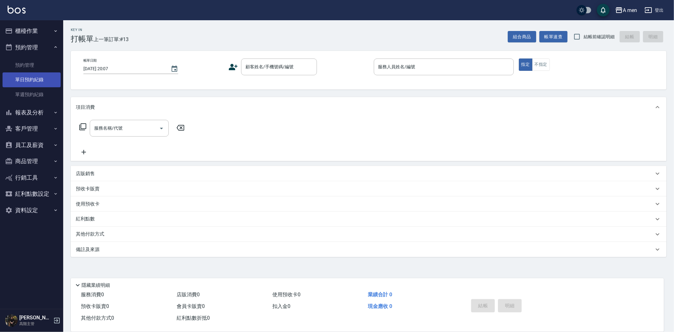
click at [42, 75] on link "單日預約紀錄" at bounding box center [32, 79] width 58 height 15
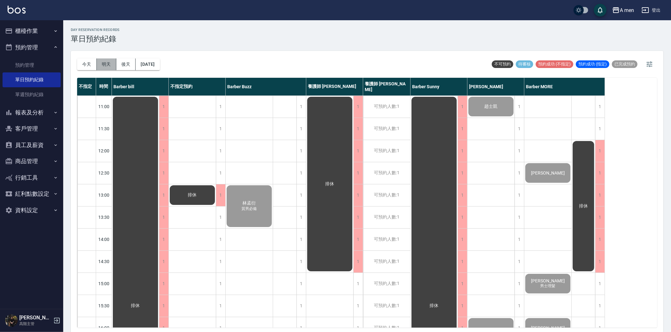
click at [104, 67] on button "明天" at bounding box center [107, 64] width 20 height 12
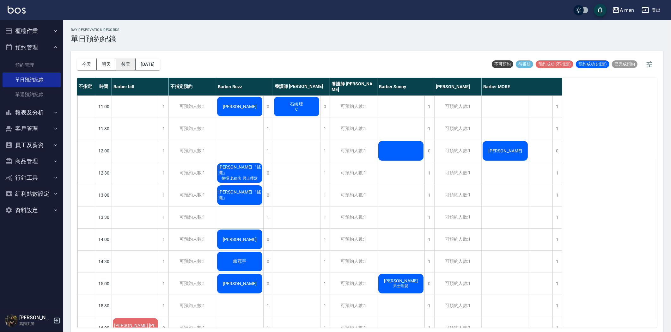
click at [132, 65] on button "後天" at bounding box center [126, 64] width 20 height 12
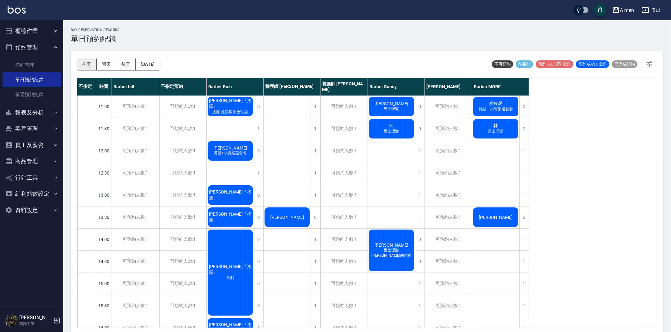
click at [92, 64] on button "今天" at bounding box center [87, 64] width 20 height 12
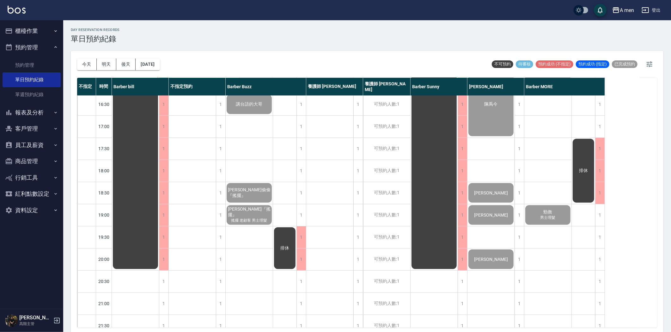
scroll to position [326, 0]
